Goal: Information Seeking & Learning: Learn about a topic

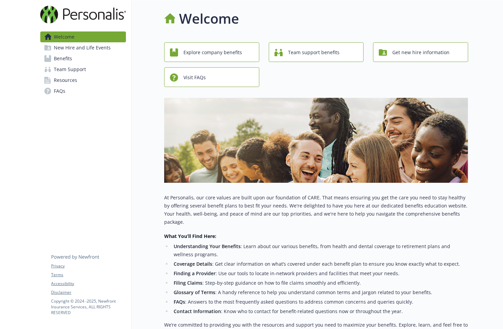
click at [79, 64] on link "Benefits" at bounding box center [83, 58] width 86 height 11
